Goal: Navigation & Orientation: Find specific page/section

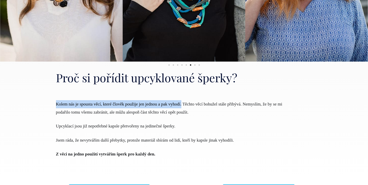
scroll to position [189, 0]
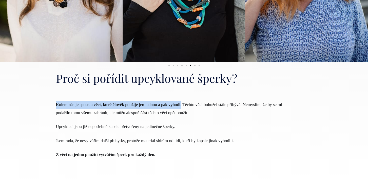
click at [174, 108] on span "Kolem nás je spousta věcí, které člověk použije jen jednou a pak vyhodí. Těchto…" at bounding box center [169, 108] width 227 height 13
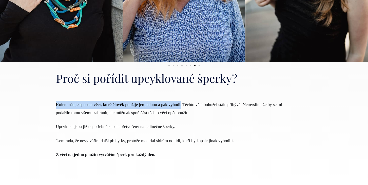
drag, startPoint x: 192, startPoint y: 105, endPoint x: 42, endPoint y: 104, distance: 149.3
click at [42, 104] on section "Proč si pořídit upcyklované šperky? Kolem nás je spousta věcí, které člověk pou…" at bounding box center [184, 125] width 368 height 109
copy span "Kolem nás je spousta věcí, které člověk použije jen jednou a pak vyhodí."
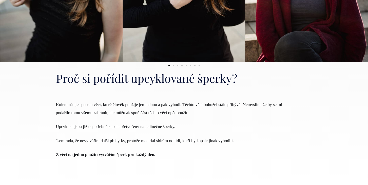
click at [126, 128] on span "Upcyklací jsou již nepotřebné kapsle přetvořeny na jedinečné šperky." at bounding box center [115, 126] width 119 height 5
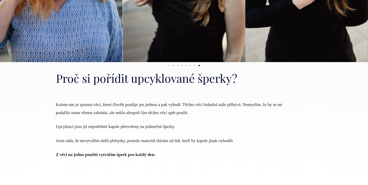
click at [148, 156] on span "Z věci na jedno použití vytvářím šperk pro každý den." at bounding box center [105, 155] width 99 height 5
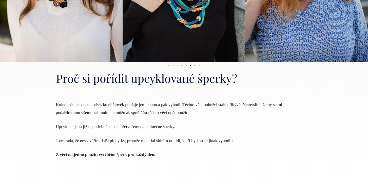
scroll to position [0, 0]
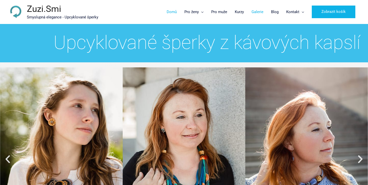
click at [261, 15] on link "Galerie" at bounding box center [256, 11] width 19 height 15
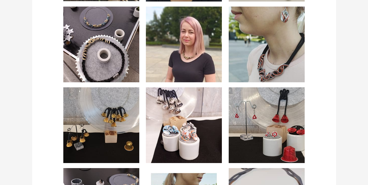
scroll to position [823, 0]
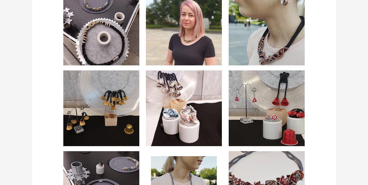
click at [257, 99] on img at bounding box center [266, 109] width 76 height 76
